Goal: Information Seeking & Learning: Understand process/instructions

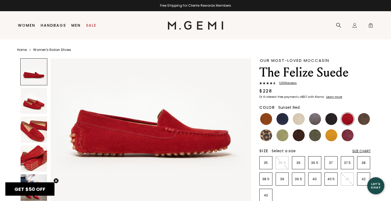
scroll to position [50, 0]
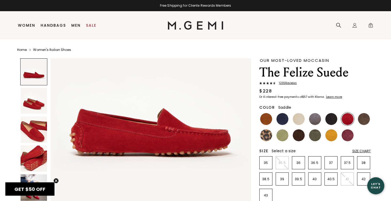
click at [271, 119] on img at bounding box center [266, 119] width 12 height 12
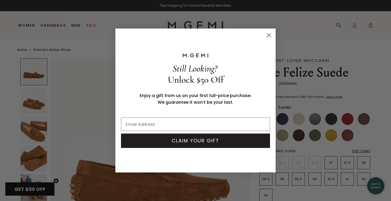
click at [270, 35] on circle "Close dialog" at bounding box center [268, 35] width 9 height 9
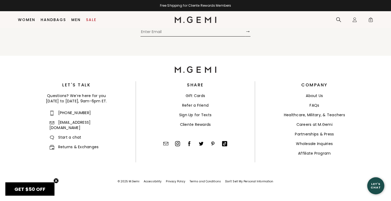
scroll to position [1883, 0]
click at [71, 145] on link "Returns & Exchanges" at bounding box center [73, 147] width 49 height 5
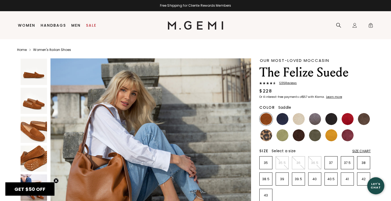
scroll to position [0, 0]
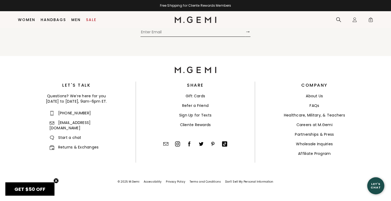
scroll to position [1364, 0]
